Goal: Navigation & Orientation: Find specific page/section

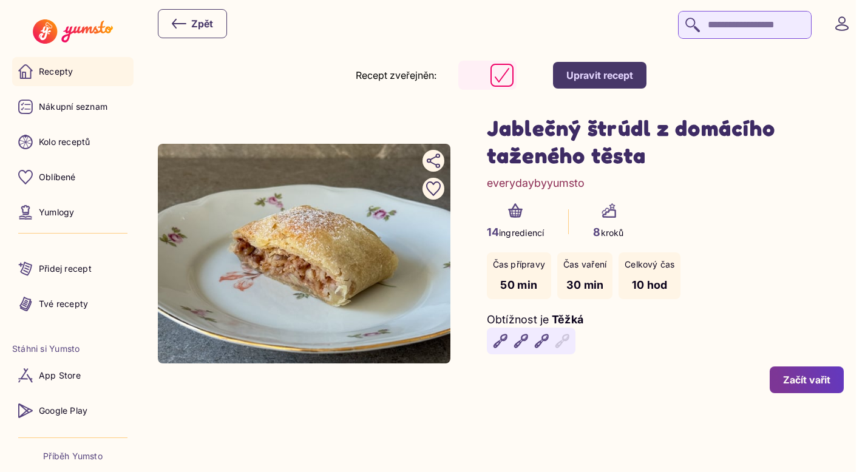
click at [95, 69] on link "Recepty" at bounding box center [72, 71] width 121 height 29
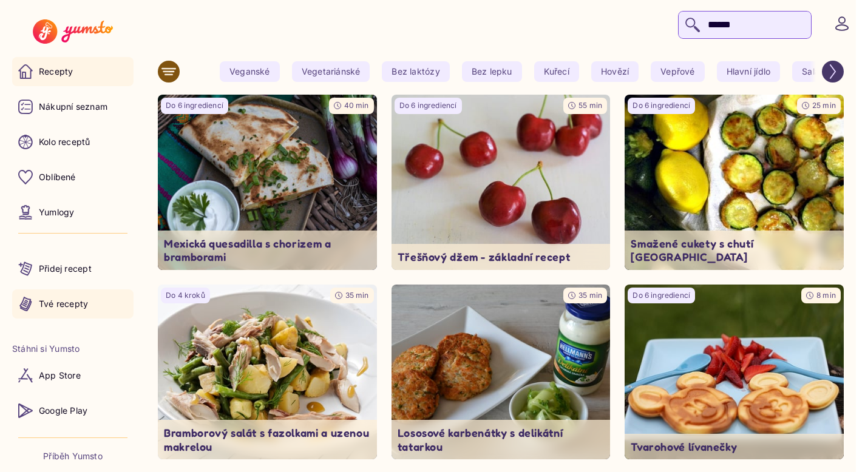
click at [81, 299] on p "Tvé recepty" at bounding box center [63, 304] width 49 height 12
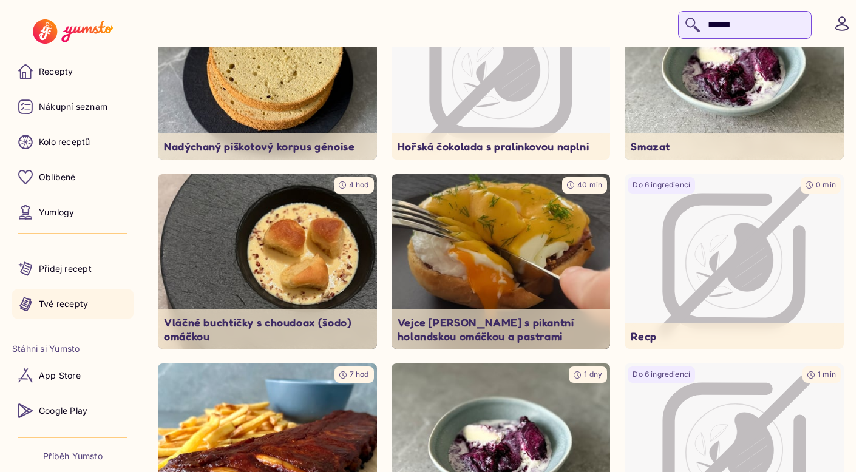
scroll to position [194, 0]
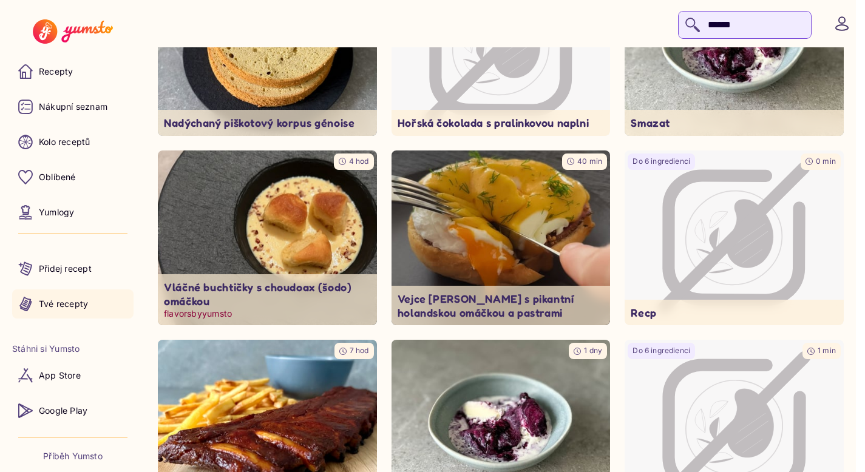
click at [317, 231] on img at bounding box center [267, 238] width 230 height 184
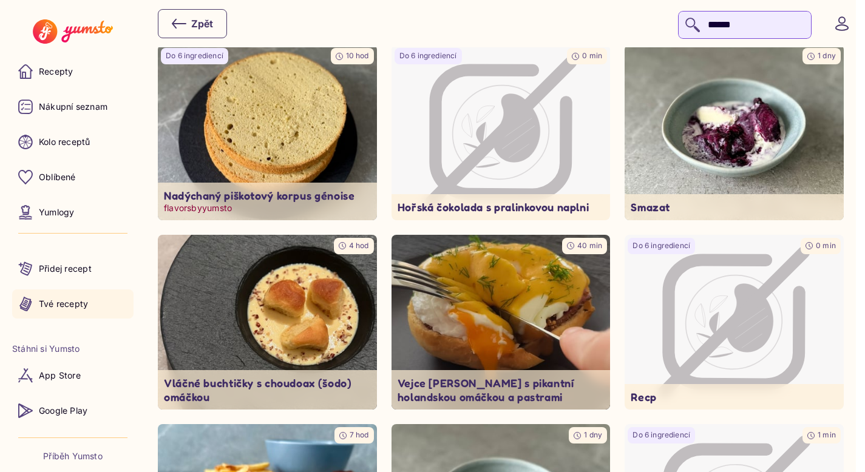
scroll to position [106, 0]
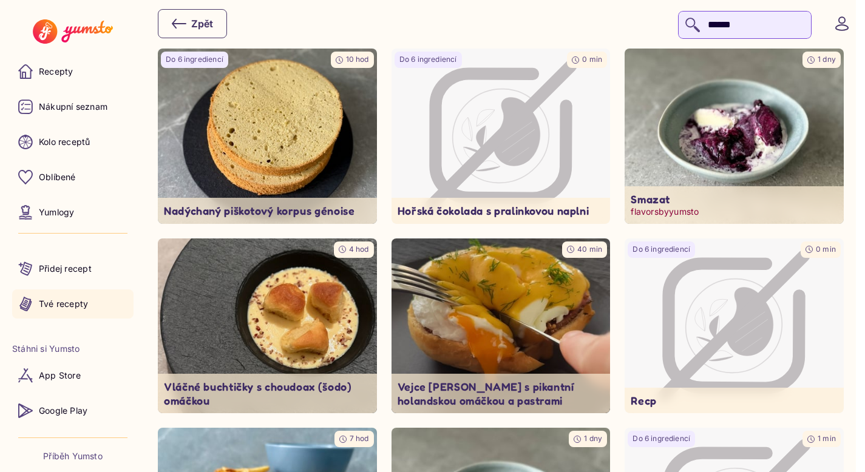
click at [698, 130] on img at bounding box center [734, 136] width 230 height 184
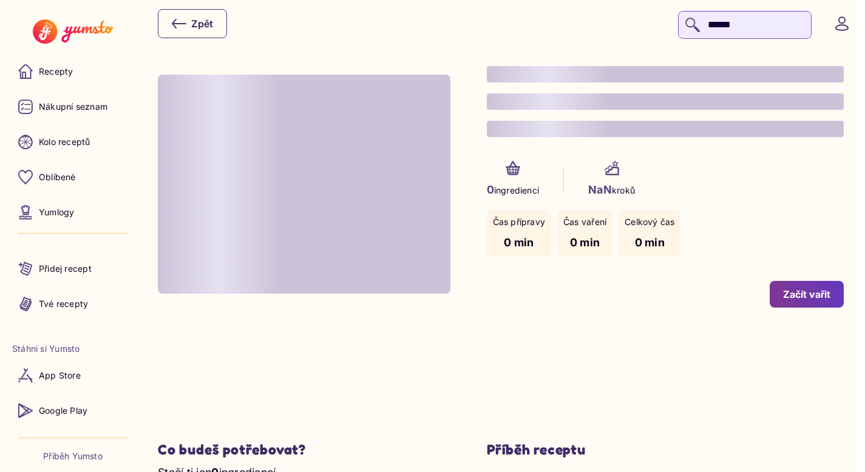
type input "*"
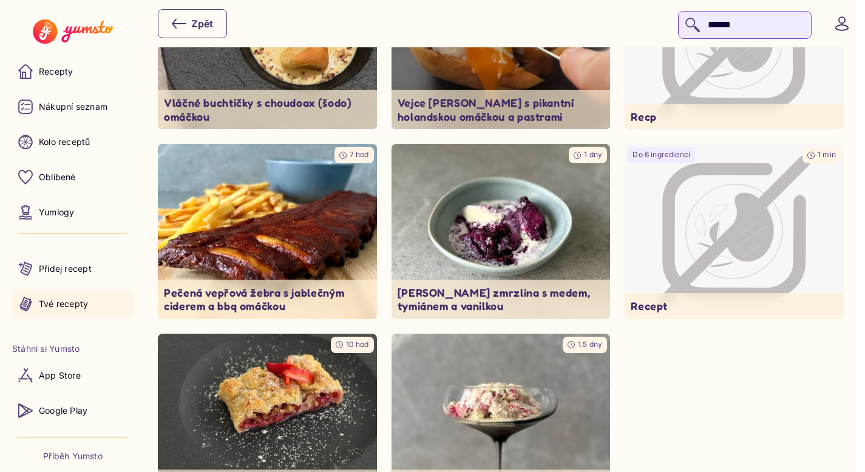
scroll to position [503, 0]
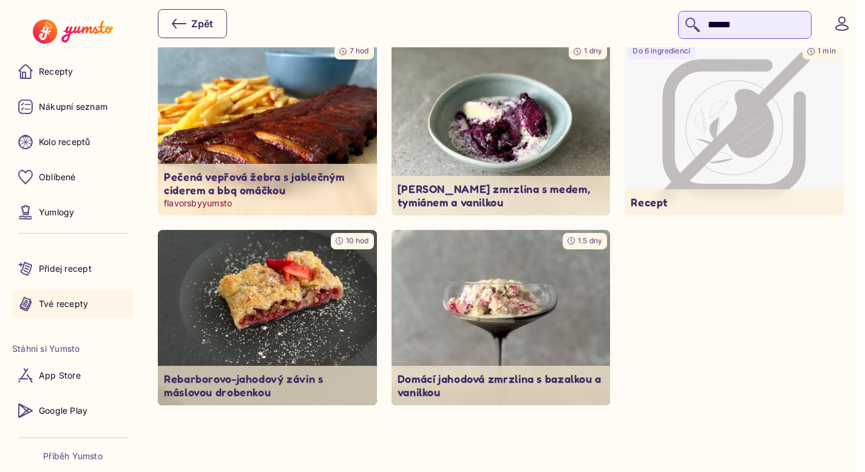
click at [346, 120] on img at bounding box center [267, 128] width 230 height 184
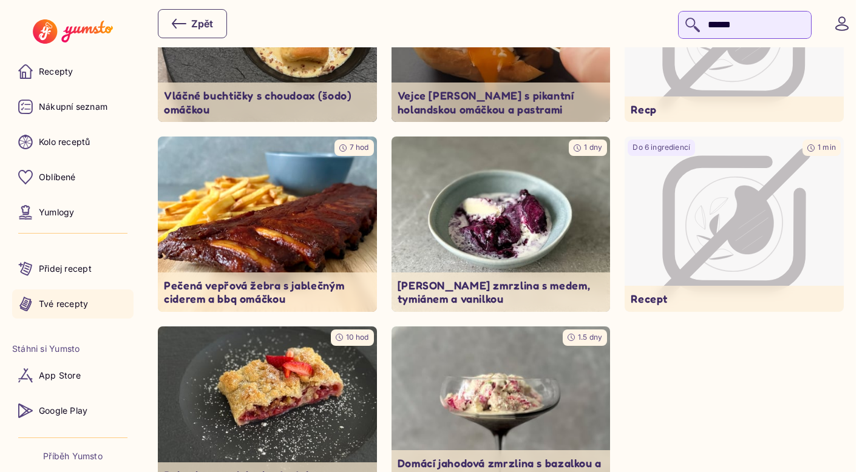
scroll to position [259, 0]
